Goal: Task Accomplishment & Management: Manage account settings

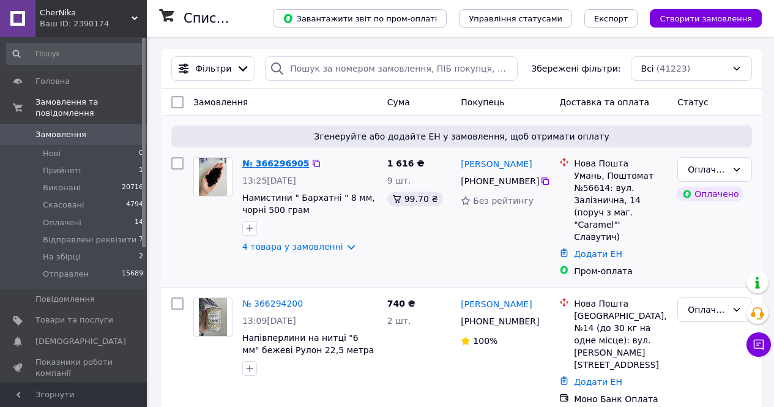
click at [258, 167] on link "№ 366296905" at bounding box center [275, 163] width 67 height 10
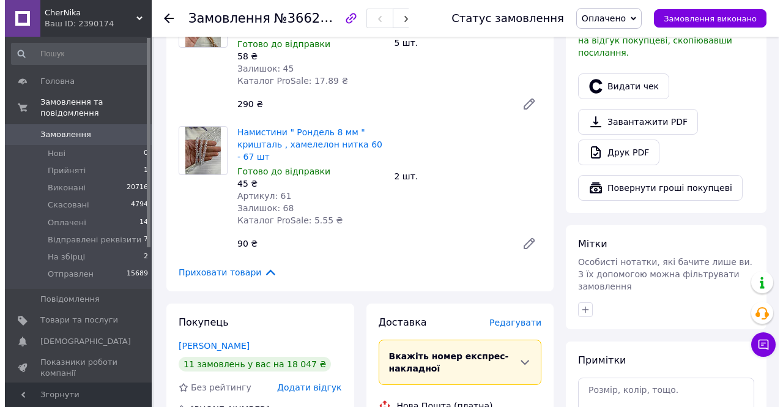
scroll to position [184, 0]
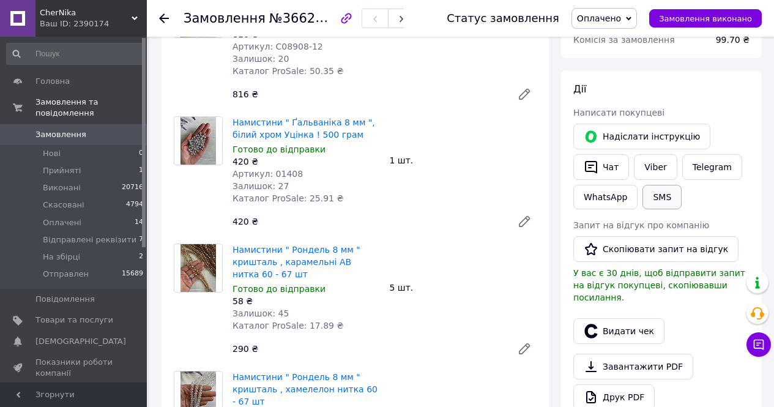
click at [661, 202] on button "SMS" at bounding box center [661, 197] width 39 height 24
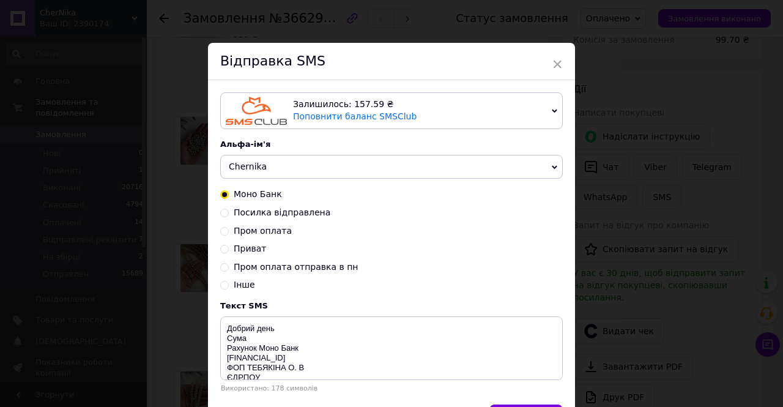
click at [245, 236] on span "Пром оплата" at bounding box center [263, 231] width 58 height 10
click at [229, 234] on input "Пром оплата" at bounding box center [224, 230] width 9 height 9
radio input "true"
radio input "false"
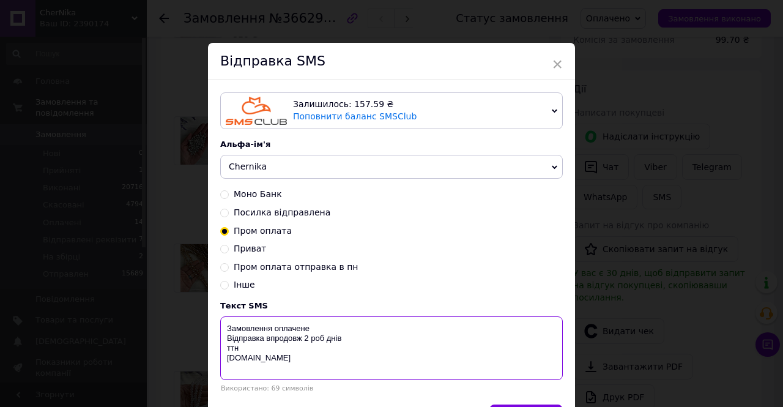
click at [221, 355] on textarea "Замовлення оплачене Відправка впродовж 2 роб днів ттн chernika.in" at bounding box center [391, 348] width 343 height 64
drag, startPoint x: 262, startPoint y: 354, endPoint x: 220, endPoint y: 332, distance: 47.9
click at [220, 332] on textarea "Замовлення оплачене Відправка впродовж 2 роб днів chernika.in" at bounding box center [391, 348] width 343 height 64
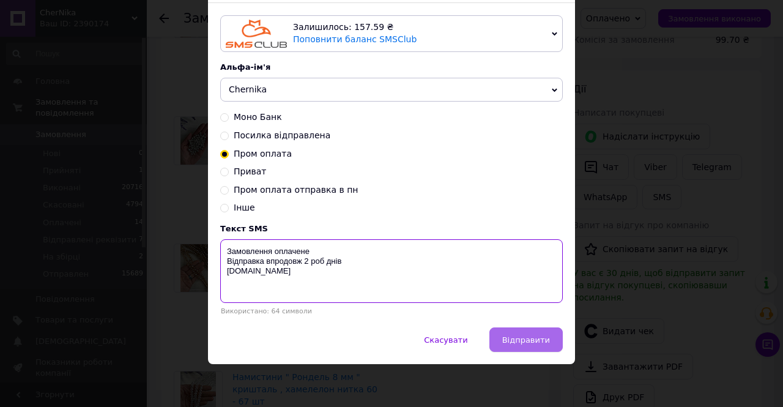
type textarea "Замовлення оплачене Відправка впродовж 2 роб днів chernika.in"
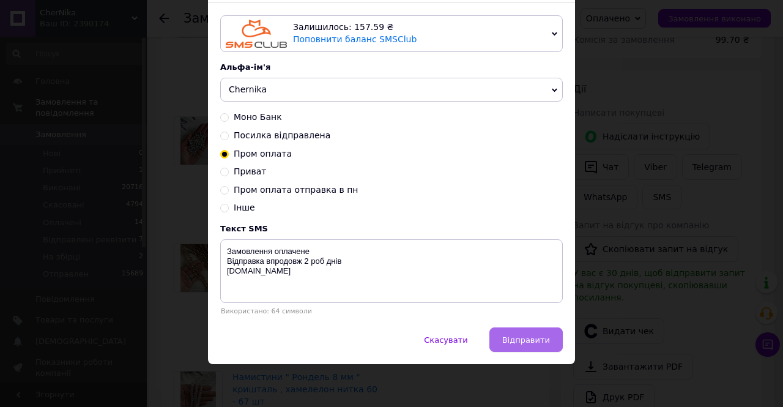
click at [544, 349] on button "Відправити" at bounding box center [525, 339] width 73 height 24
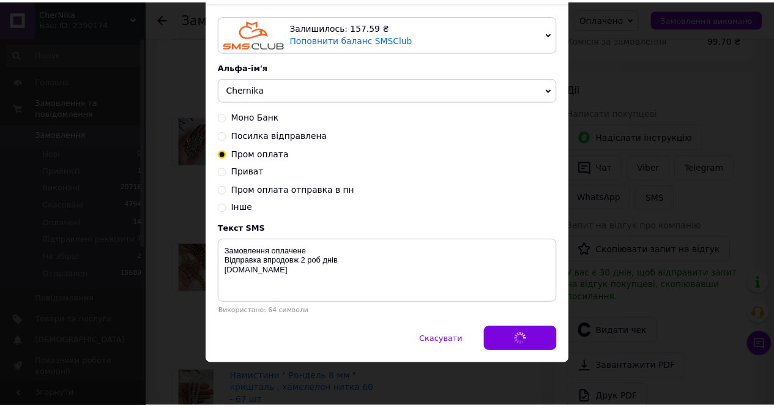
scroll to position [0, 0]
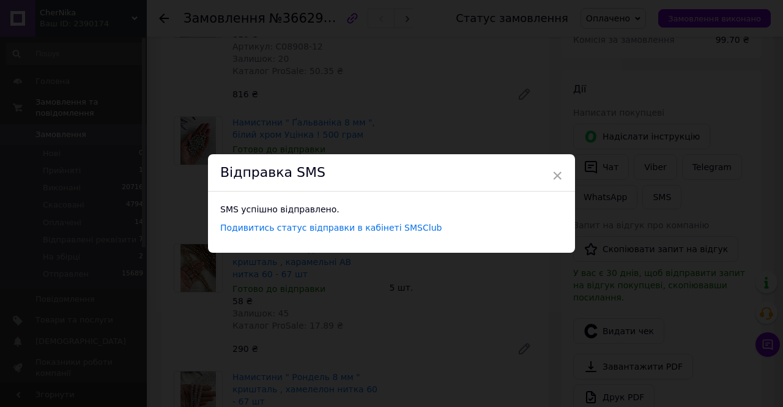
drag, startPoint x: 551, startPoint y: 174, endPoint x: 565, endPoint y: 183, distance: 16.8
click at [552, 174] on span "×" at bounding box center [557, 175] width 11 height 21
click at [547, 174] on span "×" at bounding box center [552, 175] width 11 height 21
click at [434, 105] on div "× Відправка SMS SMS успішно відправлено. Подивитись статус відправки в кабінеті…" at bounding box center [387, 203] width 774 height 407
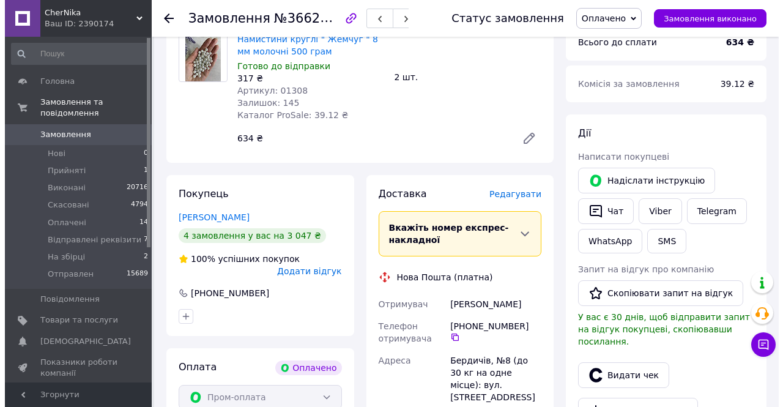
scroll to position [245, 0]
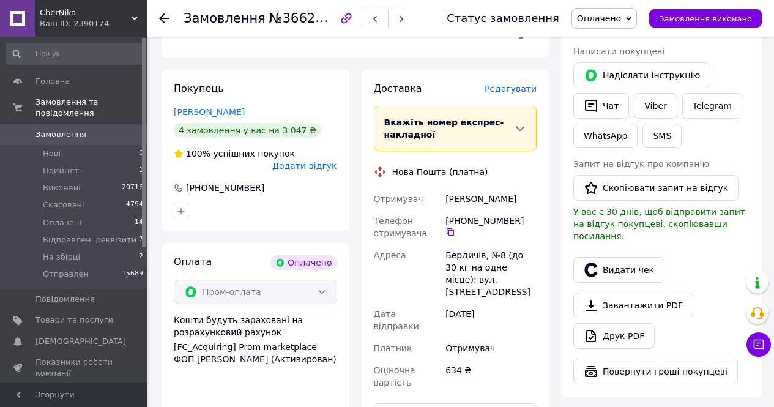
click at [508, 89] on span "Редагувати" at bounding box center [510, 89] width 52 height 10
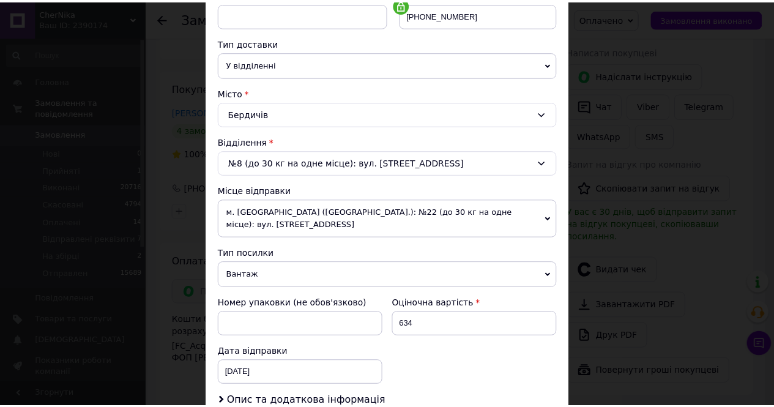
scroll to position [367, 0]
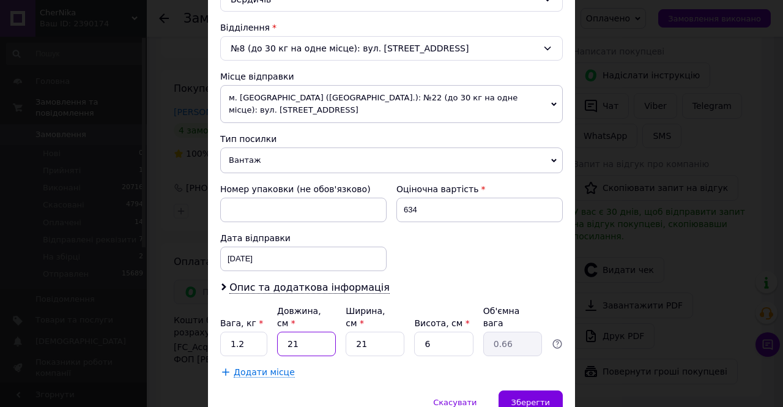
click at [286, 332] on input "21" at bounding box center [306, 344] width 59 height 24
drag, startPoint x: 288, startPoint y: 324, endPoint x: 272, endPoint y: 322, distance: 15.4
click at [273, 322] on div "Вага, кг * 1.2 Довжина, см * 21 Ширина, см * 21 Висота, см * 6 Об'ємна вага 0.66" at bounding box center [391, 330] width 343 height 51
type input "2"
type input "0.1"
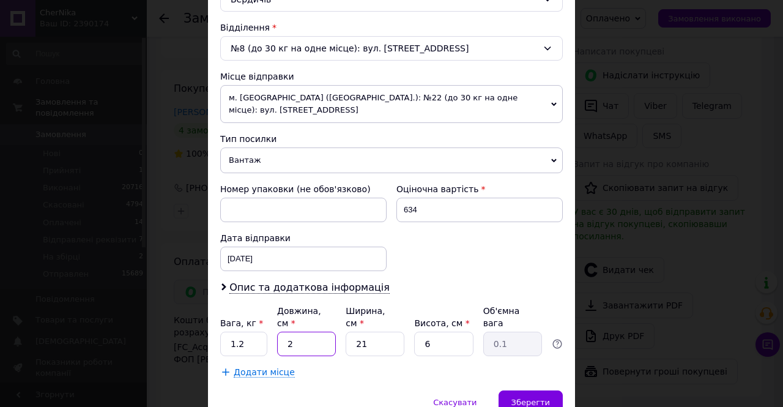
type input "25"
type input "0.79"
type input "25"
type input "2"
type input "0.1"
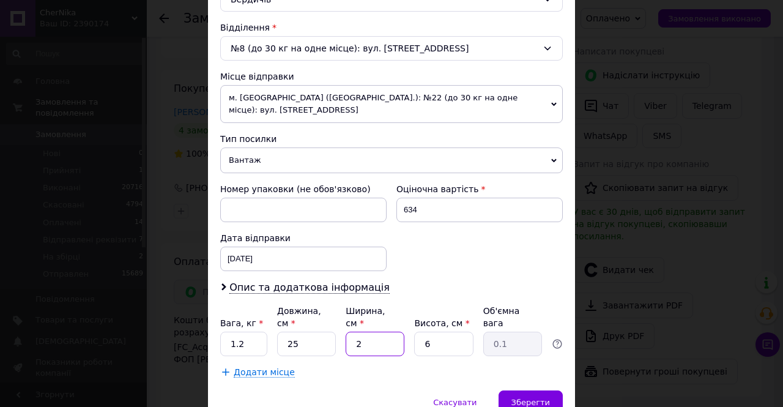
type input "25"
type input "0.94"
type input "25"
type input "8"
type input "1.25"
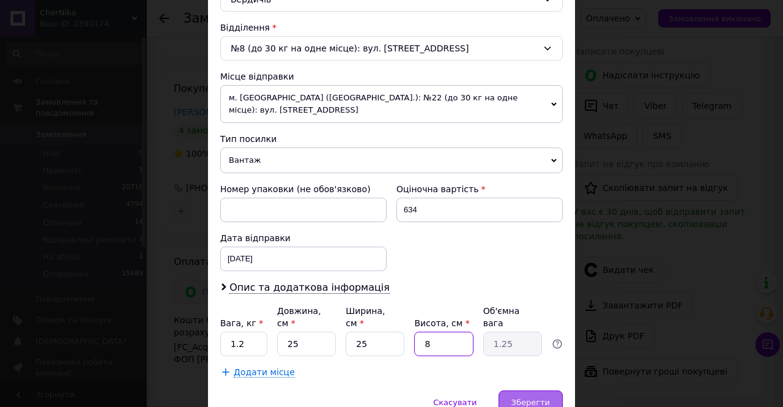
type input "8"
click at [547, 398] on span "Зберегти" at bounding box center [530, 402] width 39 height 9
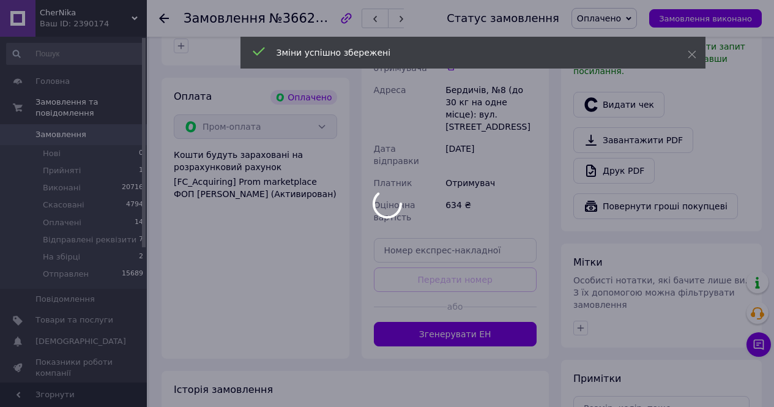
scroll to position [489, 0]
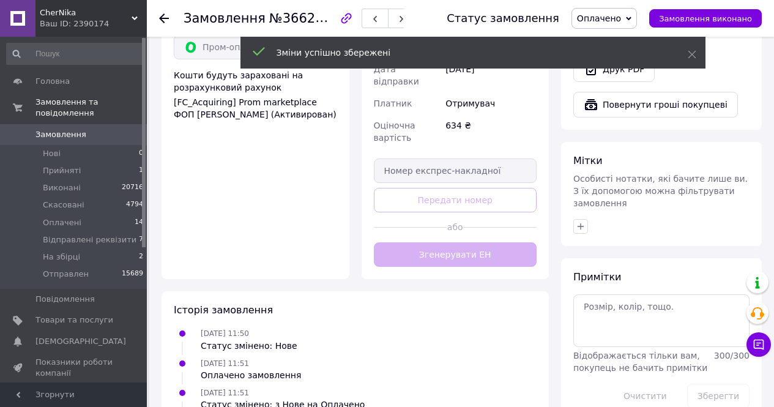
click at [431, 242] on button "Згенерувати ЕН" at bounding box center [455, 254] width 163 height 24
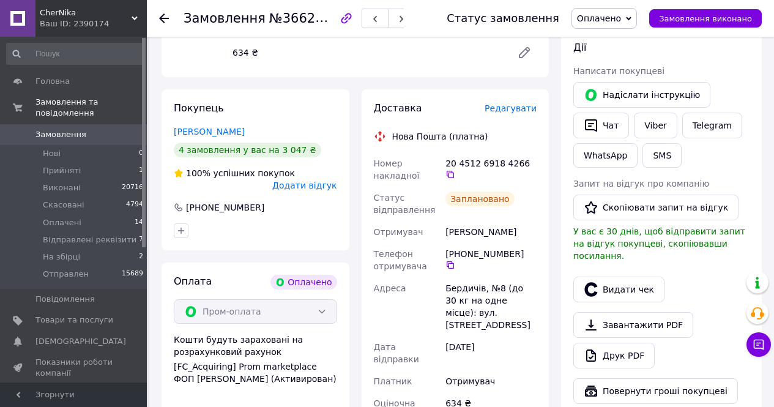
scroll to position [184, 0]
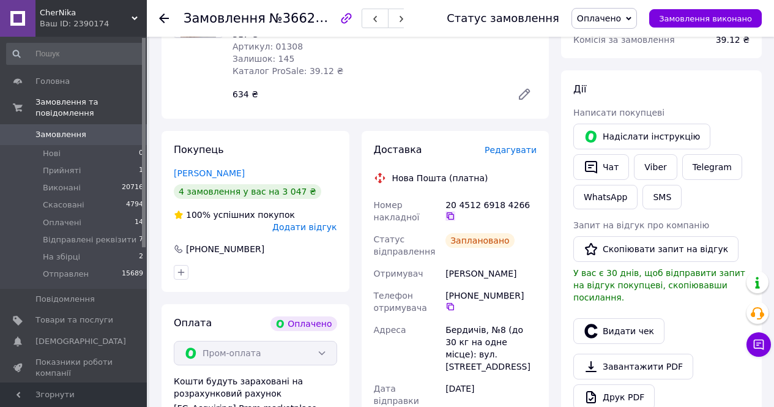
click at [455, 211] on icon at bounding box center [450, 216] width 10 height 10
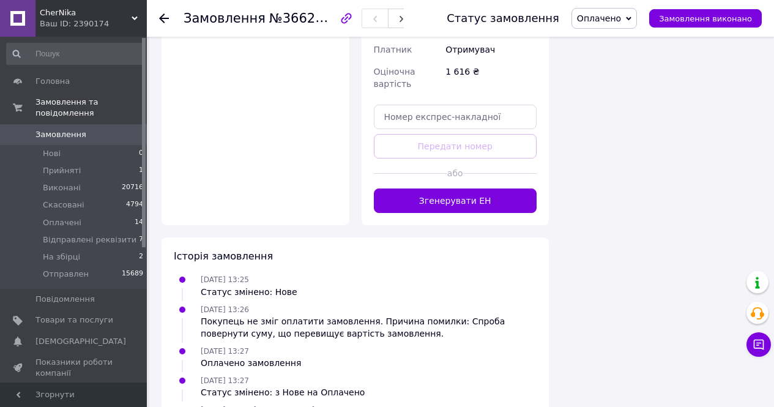
scroll to position [1006, 0]
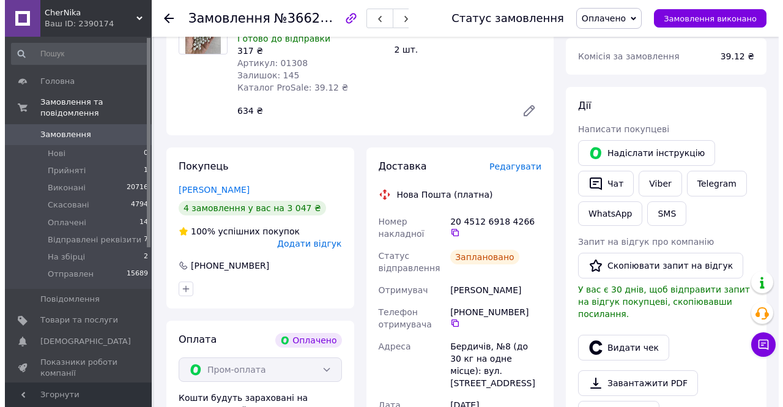
scroll to position [161, 0]
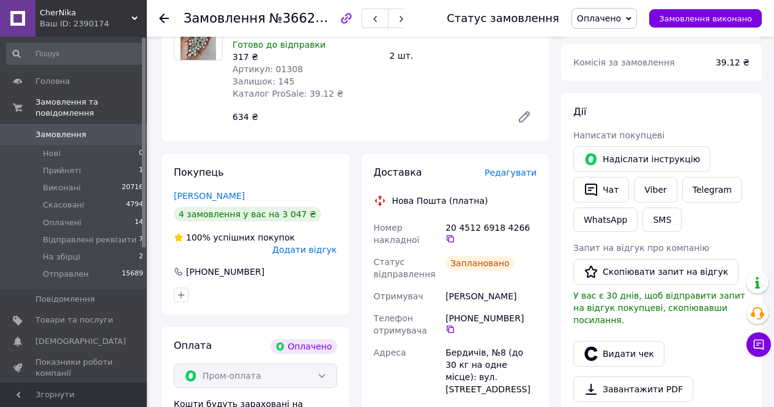
drag, startPoint x: 525, startPoint y: 231, endPoint x: 546, endPoint y: 221, distance: 22.7
click at [454, 235] on icon at bounding box center [450, 238] width 7 height 7
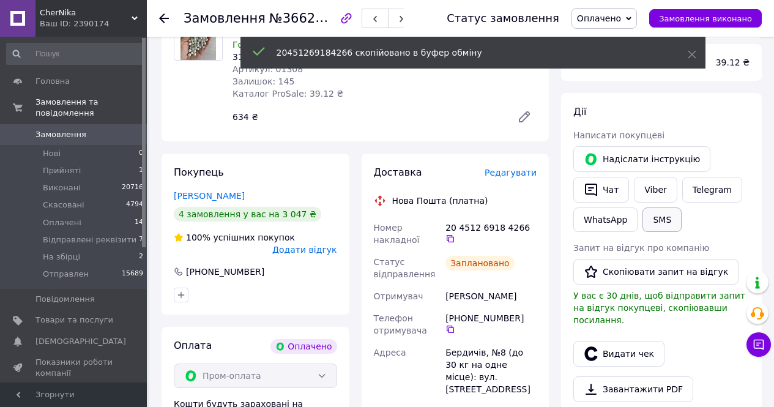
click at [651, 216] on button "SMS" at bounding box center [661, 219] width 39 height 24
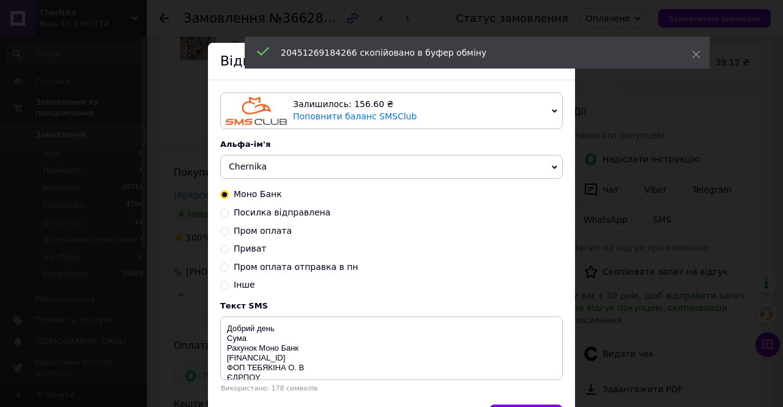
click at [254, 234] on span "Пром оплата" at bounding box center [263, 231] width 58 height 10
click at [229, 234] on input "Пром оплата" at bounding box center [224, 230] width 9 height 9
radio input "true"
radio input "false"
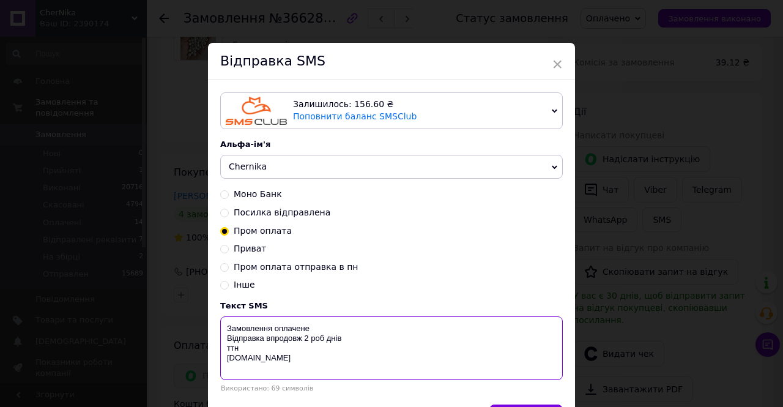
click at [248, 346] on textarea "Замовлення оплачене Відправка впродовж 2 роб днів ттн [DOMAIN_NAME]" at bounding box center [391, 348] width 343 height 64
click at [246, 349] on textarea "Замовлення оплачене Відправка впродовж 2 роб днів ттн [DOMAIN_NAME]" at bounding box center [391, 348] width 343 height 64
paste textarea "20451269184266"
drag, startPoint x: 248, startPoint y: 363, endPoint x: 225, endPoint y: 331, distance: 39.0
click at [222, 330] on textarea "Замовлення оплачене Відправка впродовж 2 роб днів ттн 20451269184266 chernika.in" at bounding box center [391, 348] width 343 height 64
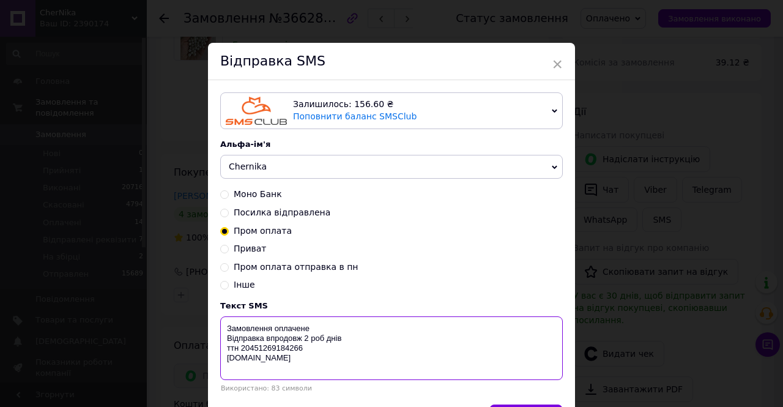
scroll to position [80, 0]
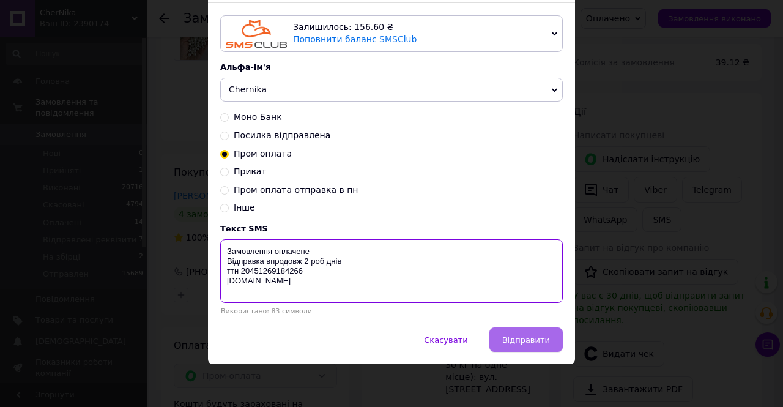
type textarea "Замовлення оплачене Відправка впродовж 2 роб днів ттн 20451269184266 chernika.in"
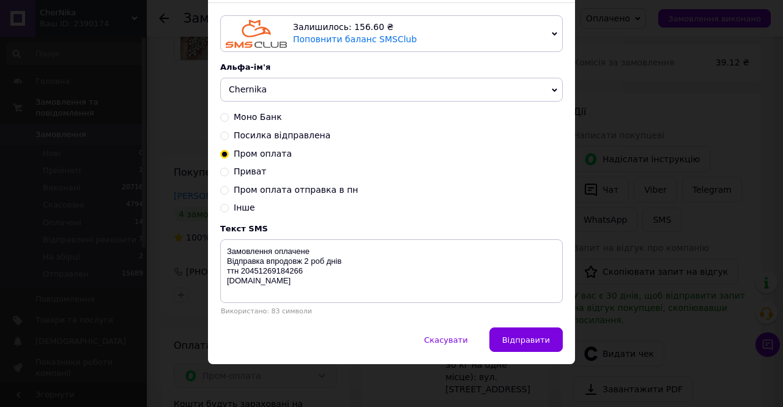
drag, startPoint x: 519, startPoint y: 338, endPoint x: 511, endPoint y: 333, distance: 9.2
click at [518, 338] on span "Відправити" at bounding box center [526, 339] width 48 height 9
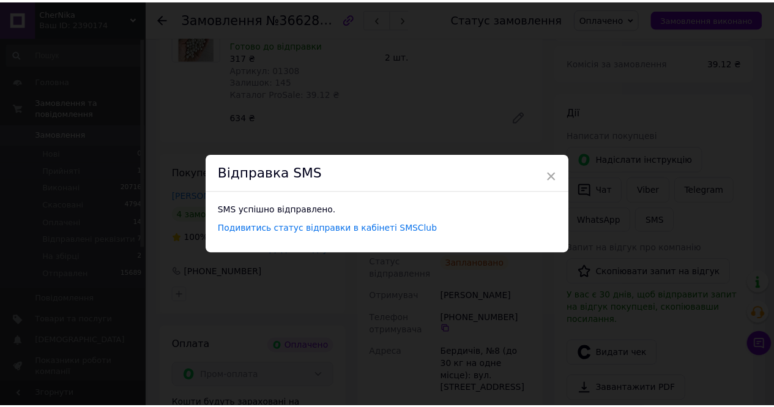
scroll to position [0, 0]
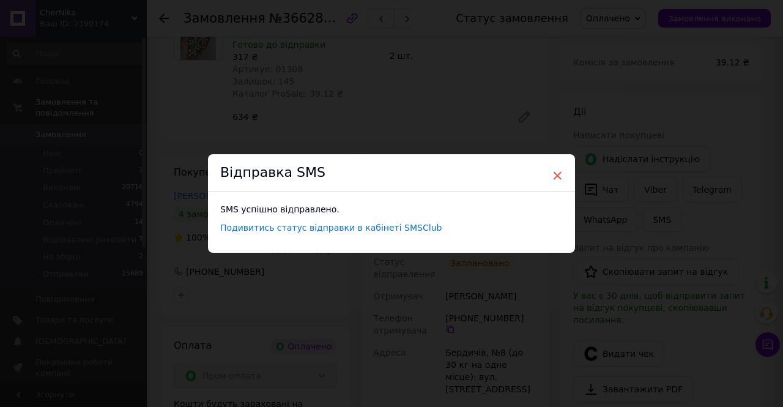
click at [557, 177] on span "×" at bounding box center [557, 175] width 11 height 21
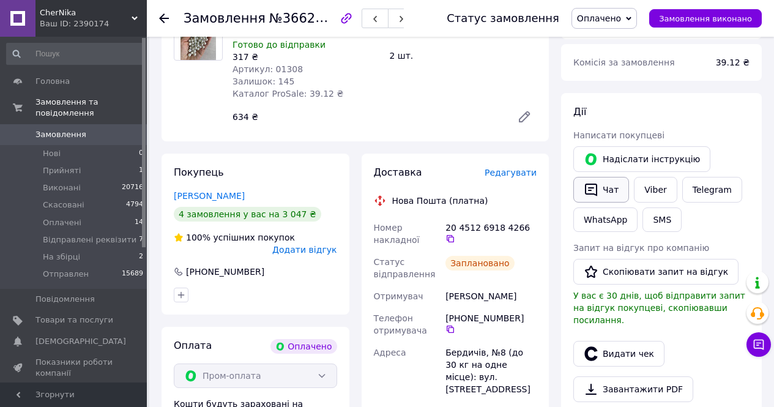
click at [588, 196] on icon "button" at bounding box center [591, 189] width 15 height 15
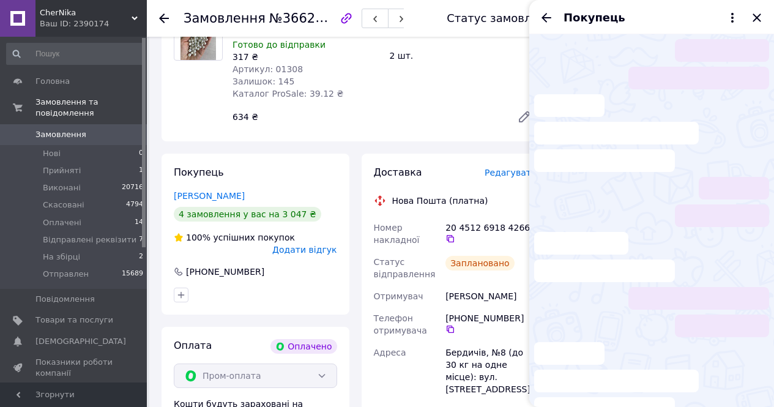
scroll to position [150, 0]
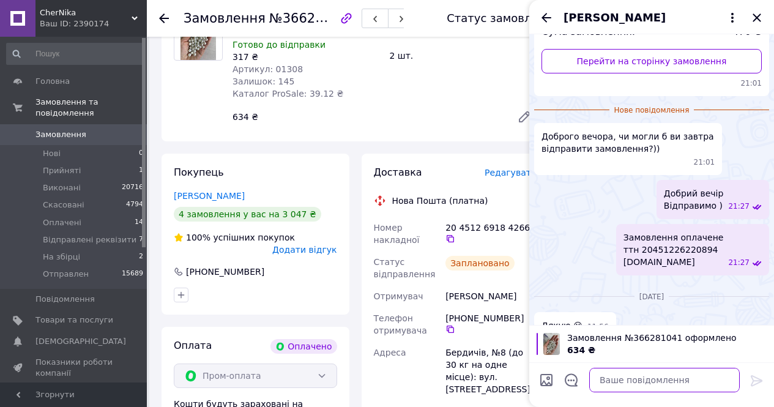
click at [609, 383] on textarea at bounding box center [664, 380] width 150 height 24
paste textarea "Замовлення оплачене Відправка впродовж 2 роб днів ттн 20451269184266 chernika.in"
type textarea "Замовлення оплачене Відправка впродовж 2 роб днів ттн 20451269184266 chernika.in"
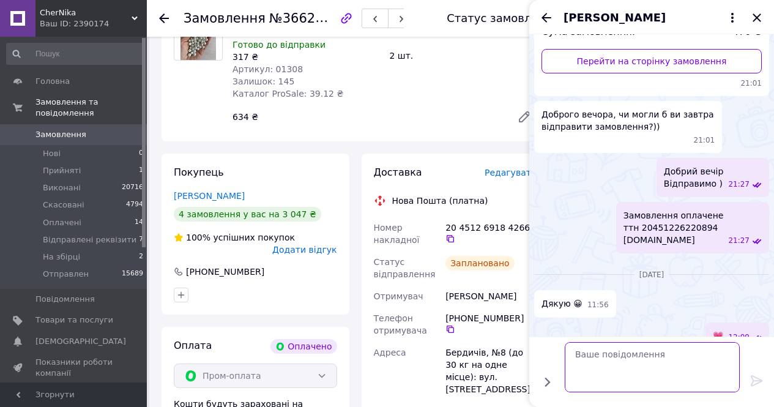
scroll to position [128, 0]
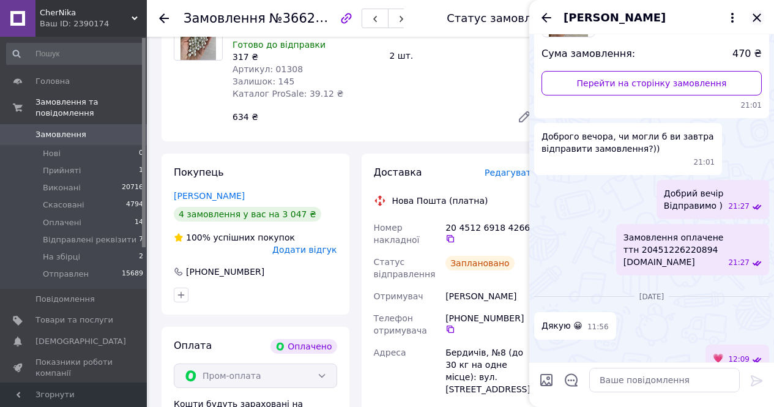
click at [762, 18] on icon "Закрити" at bounding box center [756, 17] width 15 height 15
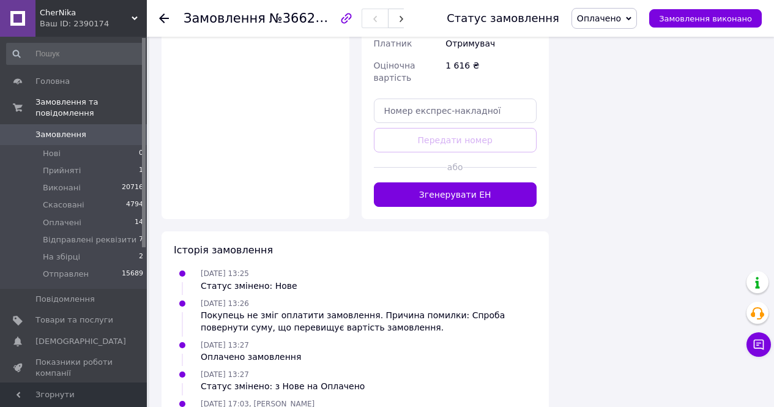
scroll to position [1006, 0]
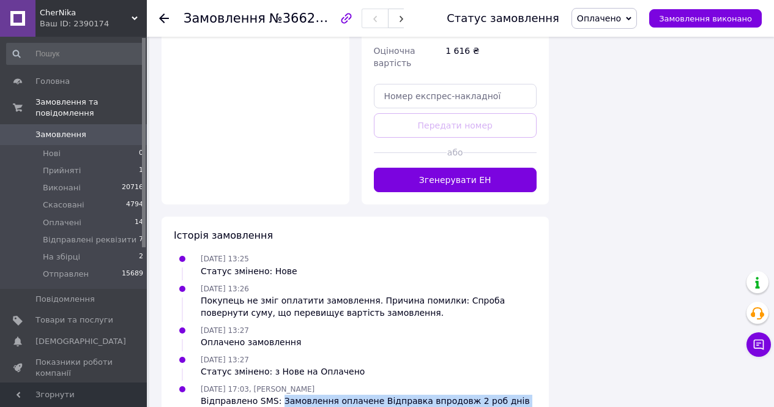
drag, startPoint x: 275, startPoint y: 379, endPoint x: 474, endPoint y: 375, distance: 199.5
click at [489, 383] on div "Історія замовлення 12.10.2025 13:25 Статус змінено: Нове 12.10.2025 13:26 Покуп…" at bounding box center [354, 324] width 387 height 215
copy div "Замовлення оплачене Відправка впродовж 2 роб днів"
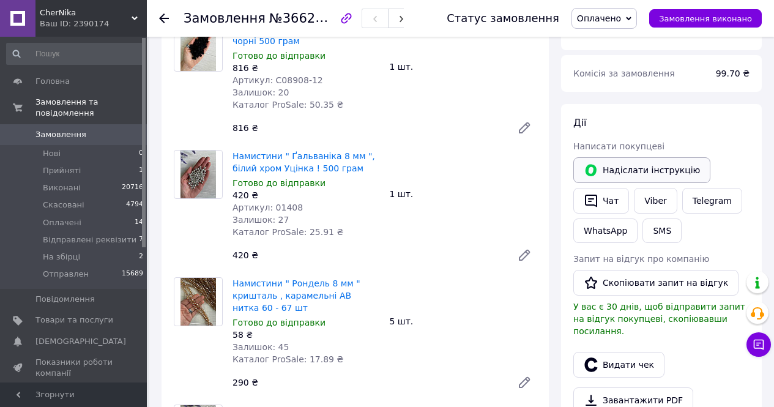
scroll to position [149, 0]
click at [666, 230] on button "SMS" at bounding box center [661, 231] width 39 height 24
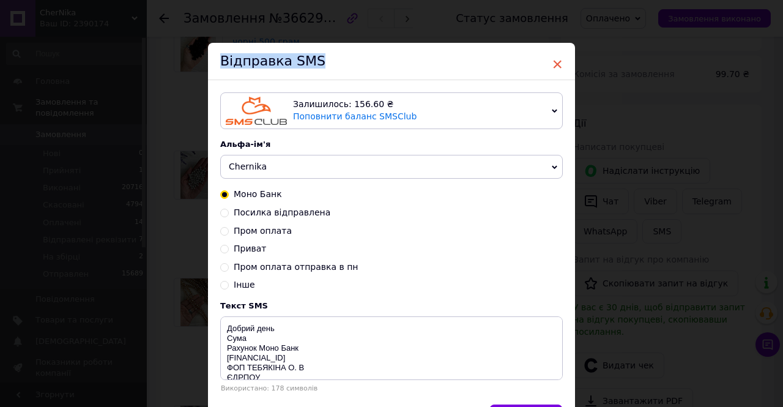
drag, startPoint x: 561, startPoint y: 65, endPoint x: 555, endPoint y: 64, distance: 6.1
click at [555, 64] on div "× Відправка SMS Залишилось: 156.60 ₴ Поповнити баланс SMSClub Підключити LetsAd…" at bounding box center [391, 242] width 367 height 398
click at [555, 64] on span "×" at bounding box center [557, 64] width 11 height 21
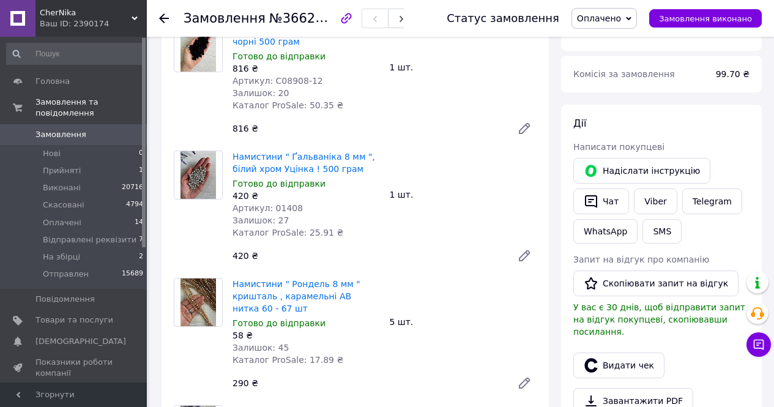
drag, startPoint x: 587, startPoint y: 202, endPoint x: 585, endPoint y: 255, distance: 52.6
click at [587, 203] on icon "button" at bounding box center [591, 201] width 15 height 15
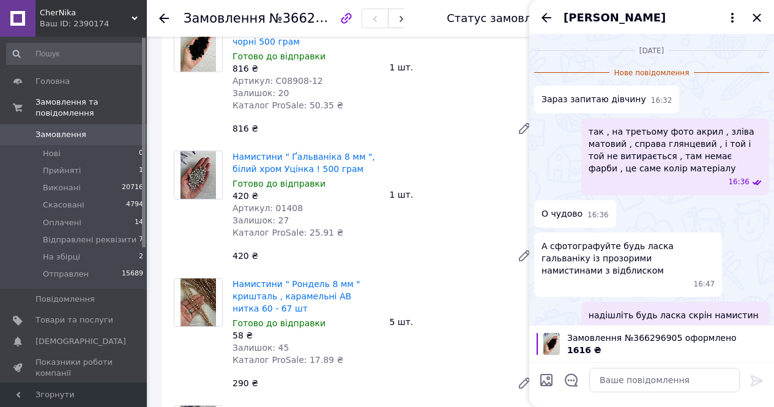
click at [598, 384] on textarea at bounding box center [664, 380] width 150 height 24
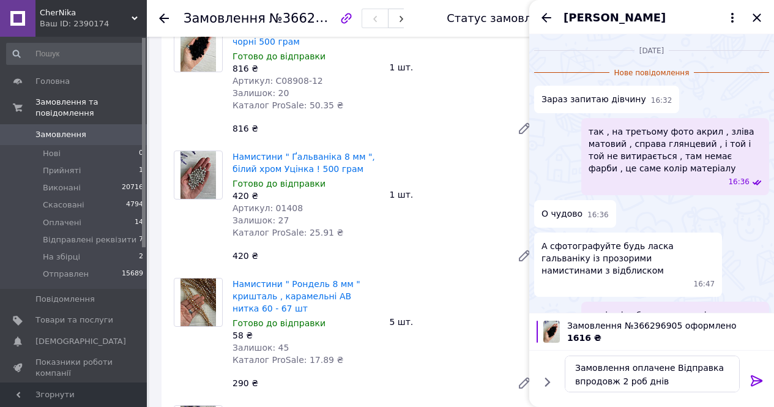
click at [667, 370] on textarea "Замовлення оплачене Відправка впродовж 2 роб днів" at bounding box center [652, 373] width 175 height 37
click at [729, 387] on textarea "Замовлення оплачене Відправка впродовж 2 роб днів" at bounding box center [652, 373] width 175 height 37
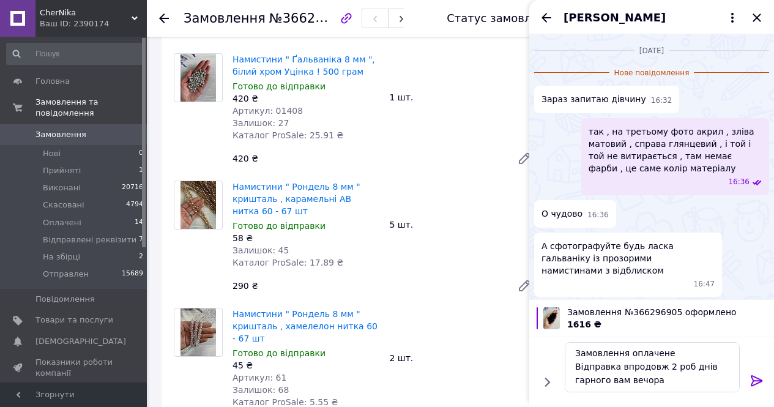
scroll to position [333, 0]
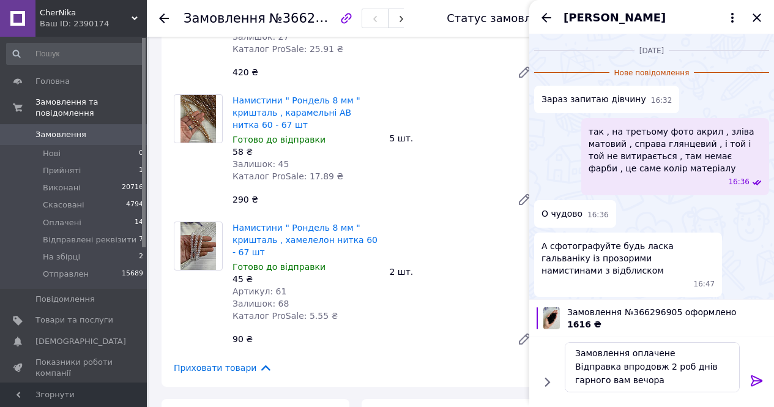
type textarea "Замовлення оплачене Відправка впродовж 2 роб днів гарного вам вечора"
click at [753, 380] on icon at bounding box center [757, 380] width 12 height 11
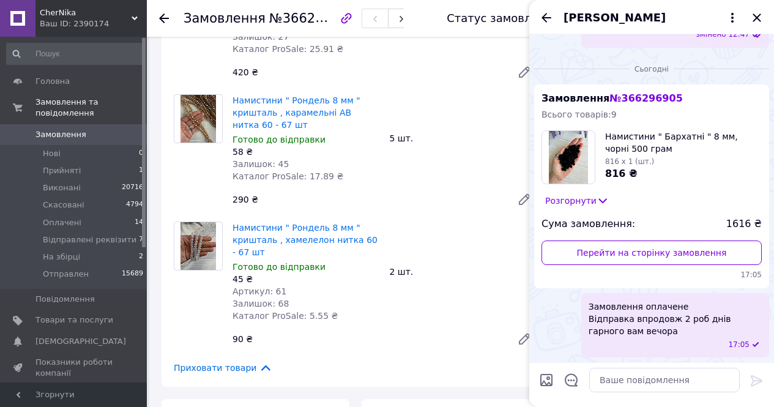
scroll to position [2056, 0]
click at [755, 17] on icon "Закрити" at bounding box center [756, 17] width 8 height 8
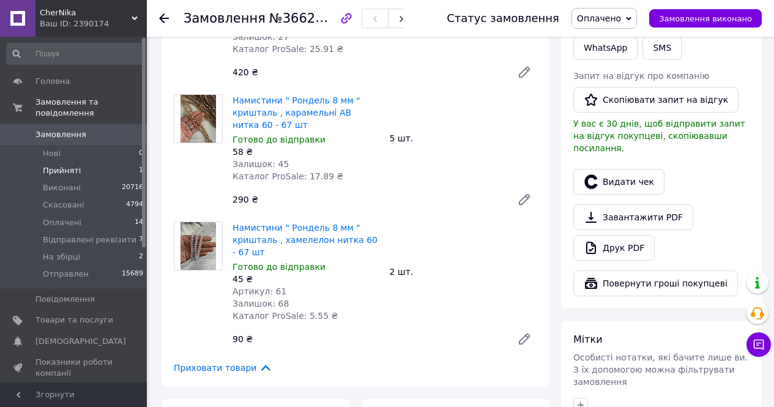
click at [59, 165] on span "Прийняті" at bounding box center [62, 170] width 38 height 11
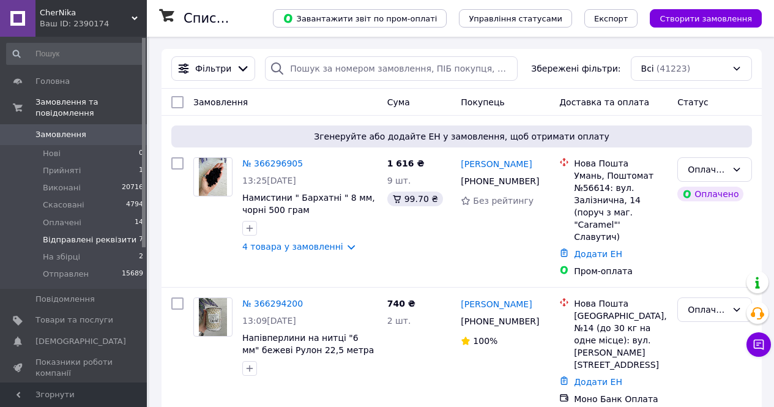
drag, startPoint x: 101, startPoint y: 234, endPoint x: 114, endPoint y: 234, distance: 12.8
click at [101, 234] on span "Відправлені реквізити" at bounding box center [90, 239] width 94 height 11
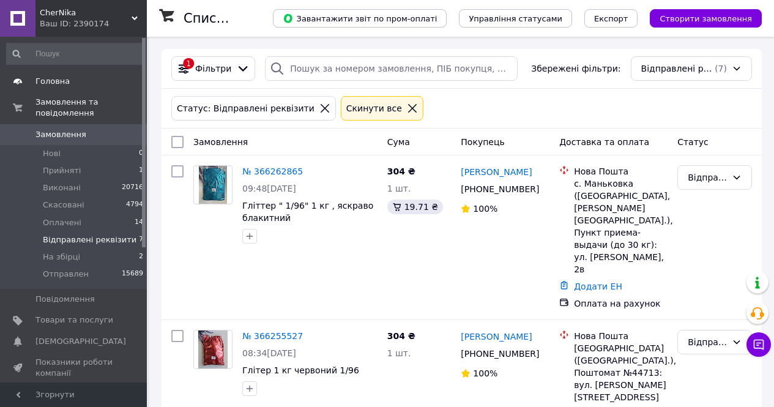
click at [48, 75] on link "Головна" at bounding box center [75, 81] width 150 height 21
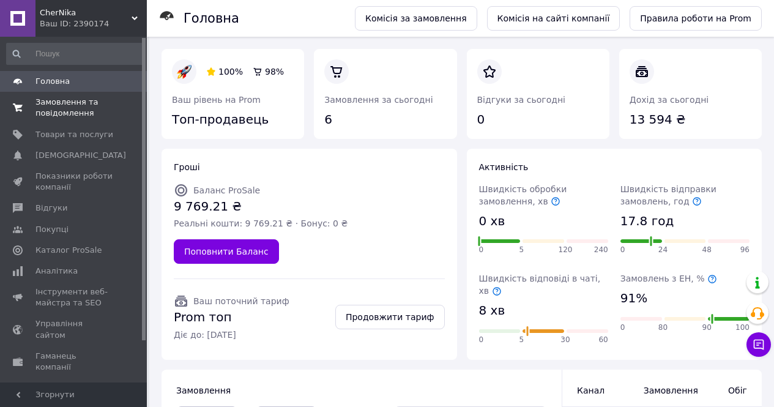
click at [43, 111] on span "Замовлення та повідомлення" at bounding box center [74, 108] width 78 height 22
